Goal: Task Accomplishment & Management: Manage account settings

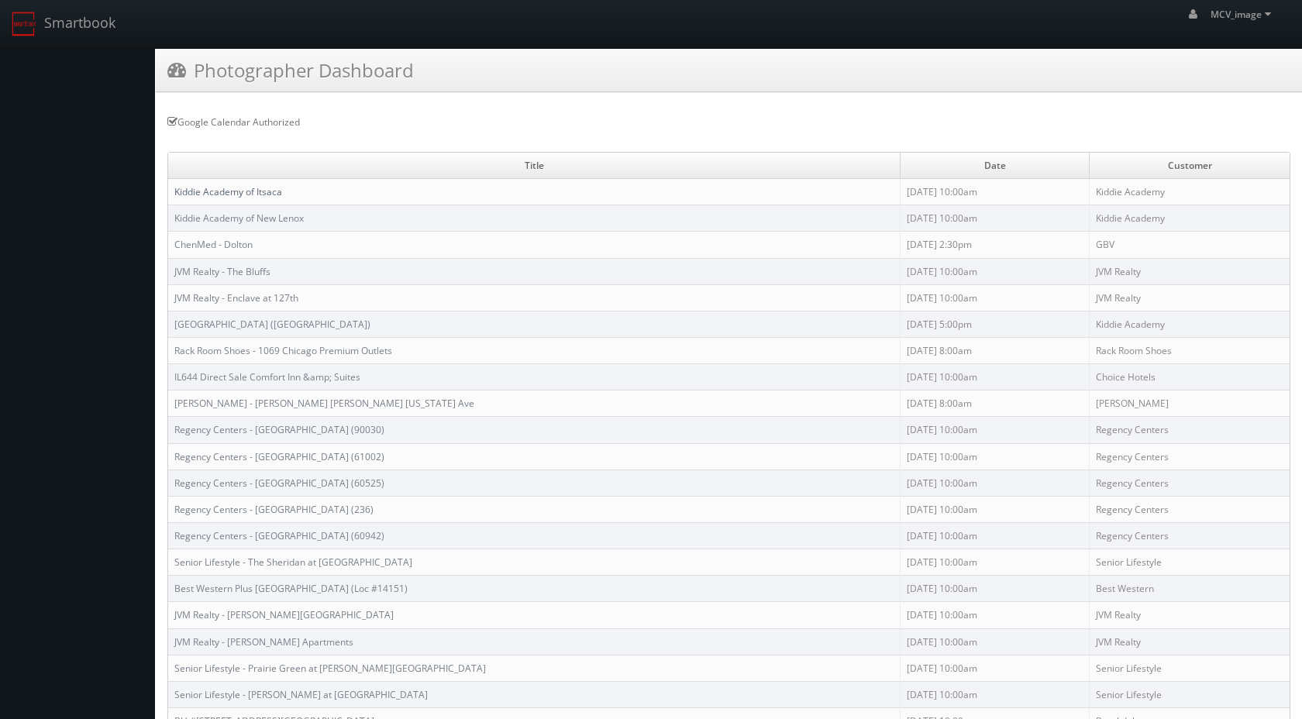
click at [269, 188] on link "Kiddie Academy of Itsaca" at bounding box center [228, 191] width 108 height 13
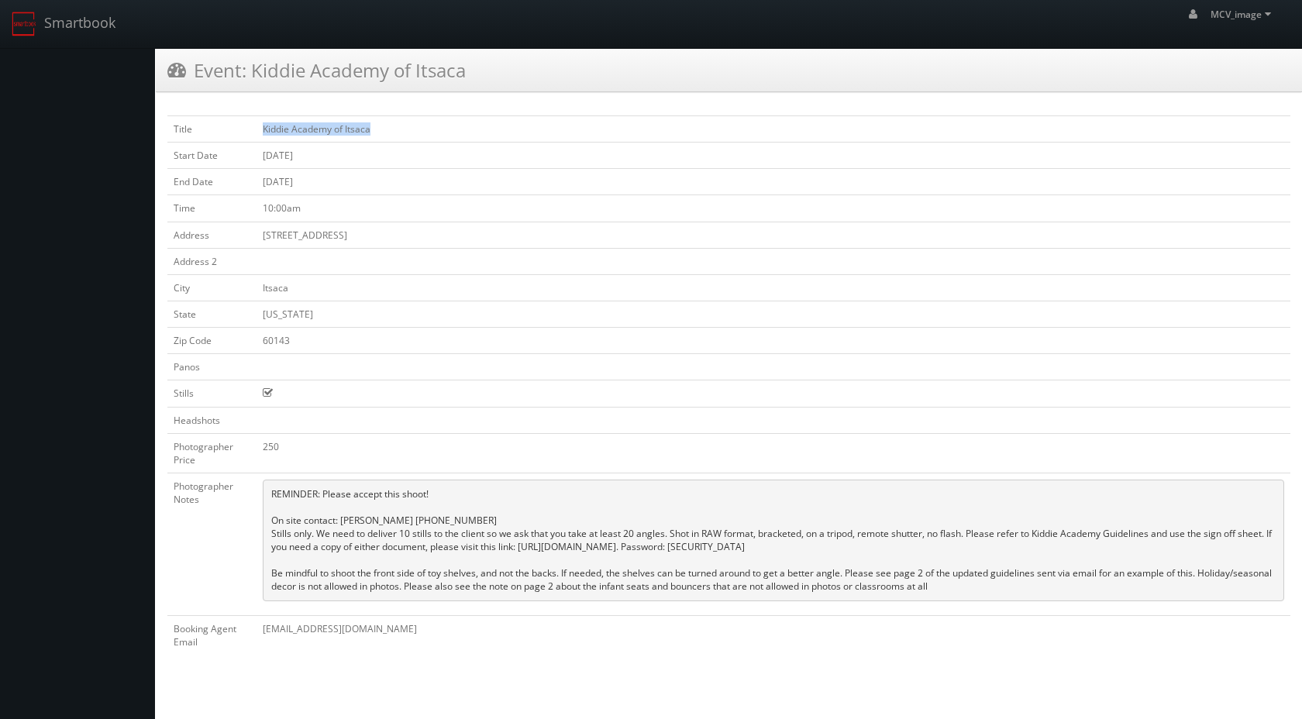
drag, startPoint x: 385, startPoint y: 132, endPoint x: 258, endPoint y: 129, distance: 126.4
click at [258, 129] on td "Kiddie Academy of Itsaca" at bounding box center [774, 129] width 1034 height 26
copy td "Kiddie Academy of Itsaca"
click at [330, 229] on td "[STREET_ADDRESS]" at bounding box center [774, 235] width 1034 height 26
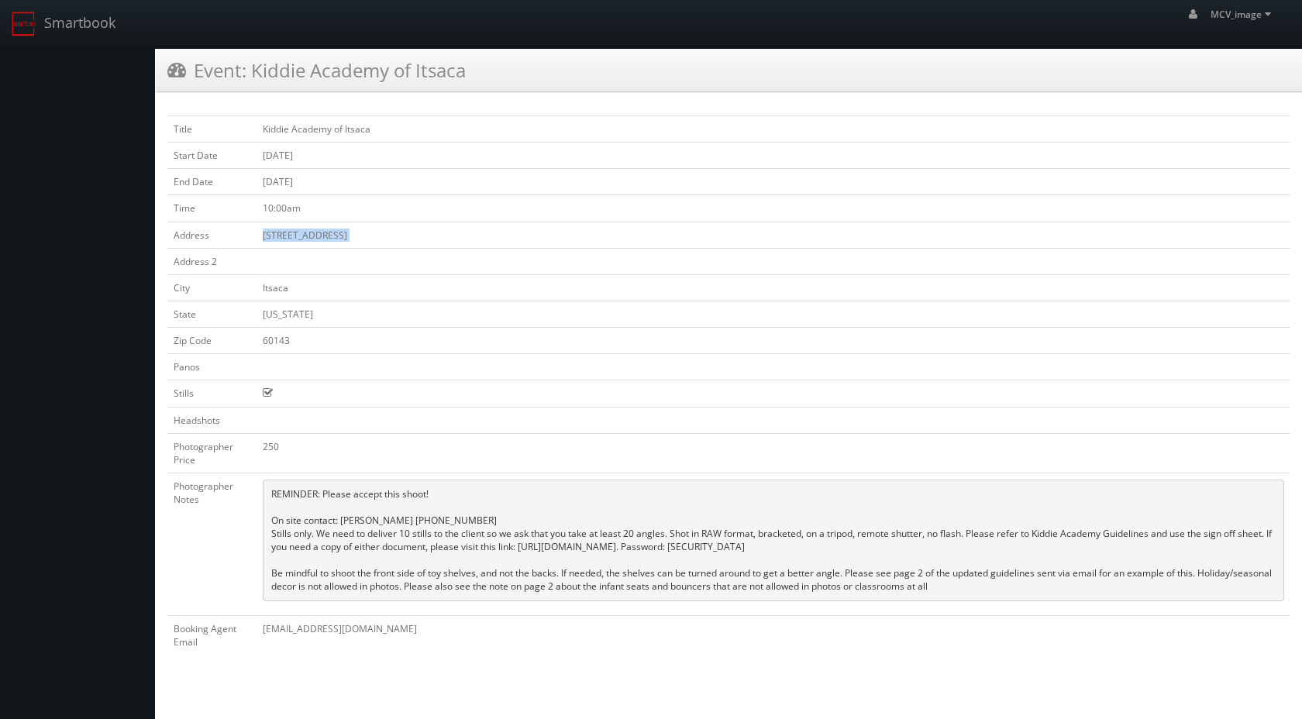
click at [330, 229] on td "[STREET_ADDRESS]" at bounding box center [774, 235] width 1034 height 26
copy tbody "[STREET_ADDRESS]"
drag, startPoint x: 341, startPoint y: 519, endPoint x: 455, endPoint y: 518, distance: 114.0
click at [455, 518] on pre "REMINDER: Please accept this shoot! On site contact: [PERSON_NAME] [PHONE_NUMBE…" at bounding box center [774, 541] width 1022 height 122
copy pre "[PERSON_NAME] [PHONE_NUMBER]"
